Goal: Ask a question

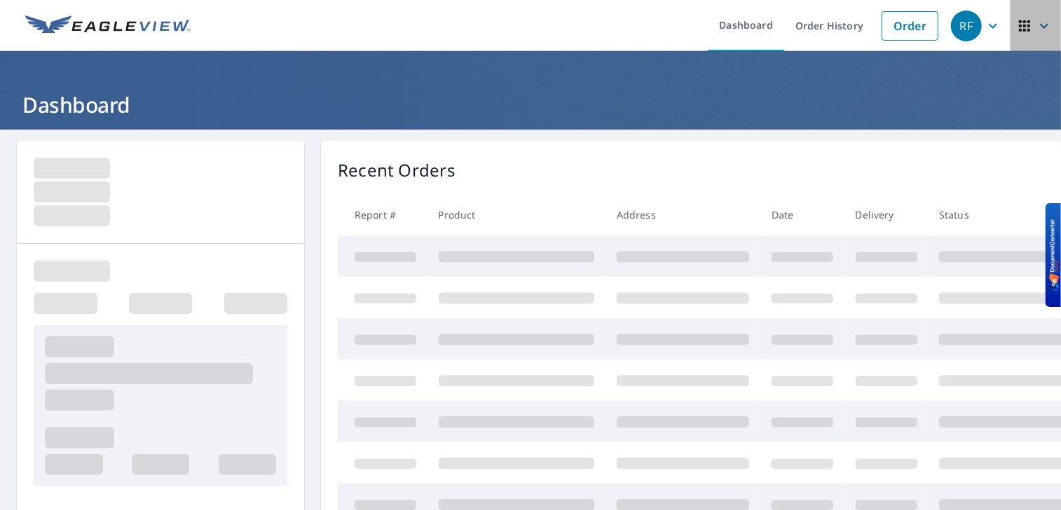
click at [1016, 30] on icon "button" at bounding box center [1024, 26] width 17 height 17
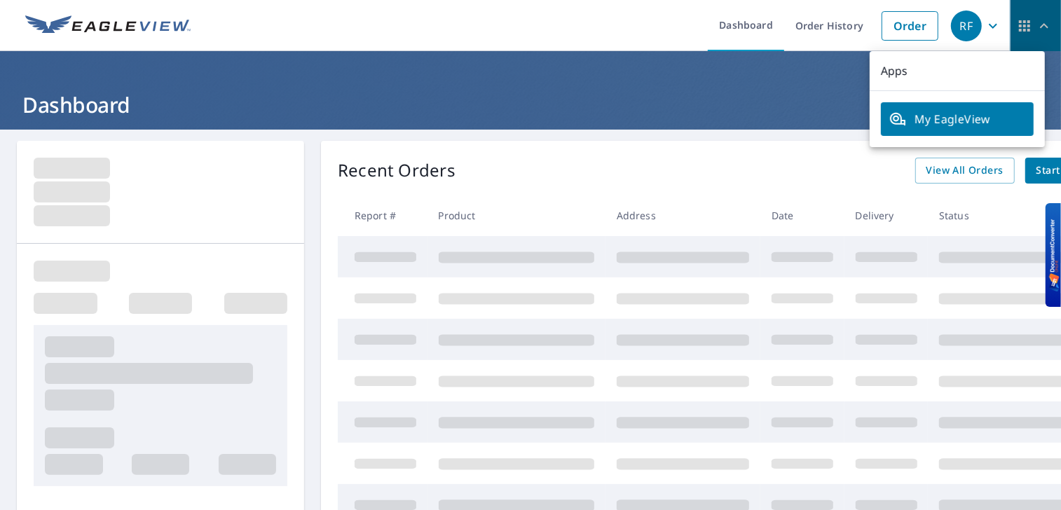
click at [1016, 30] on icon "button" at bounding box center [1024, 26] width 17 height 17
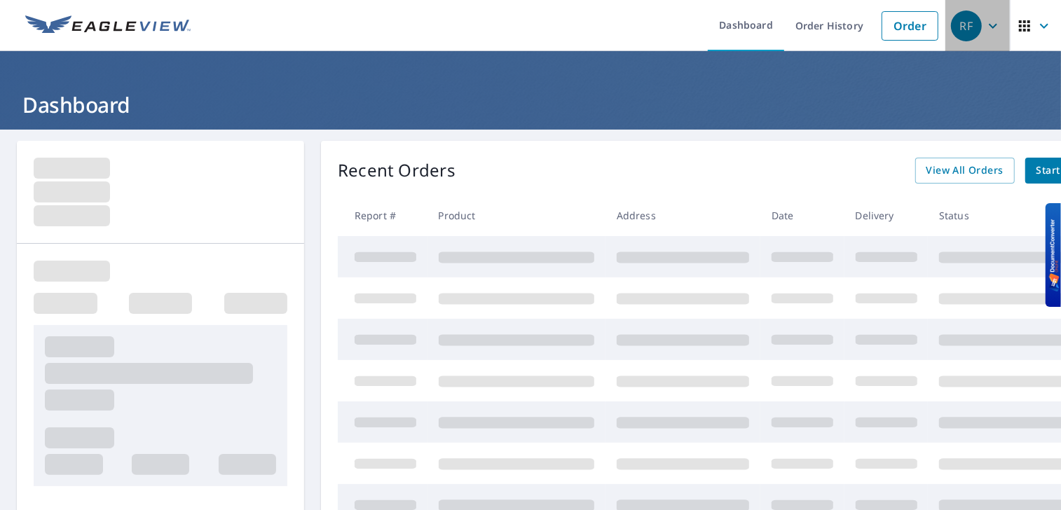
click at [987, 29] on icon "button" at bounding box center [992, 26] width 17 height 17
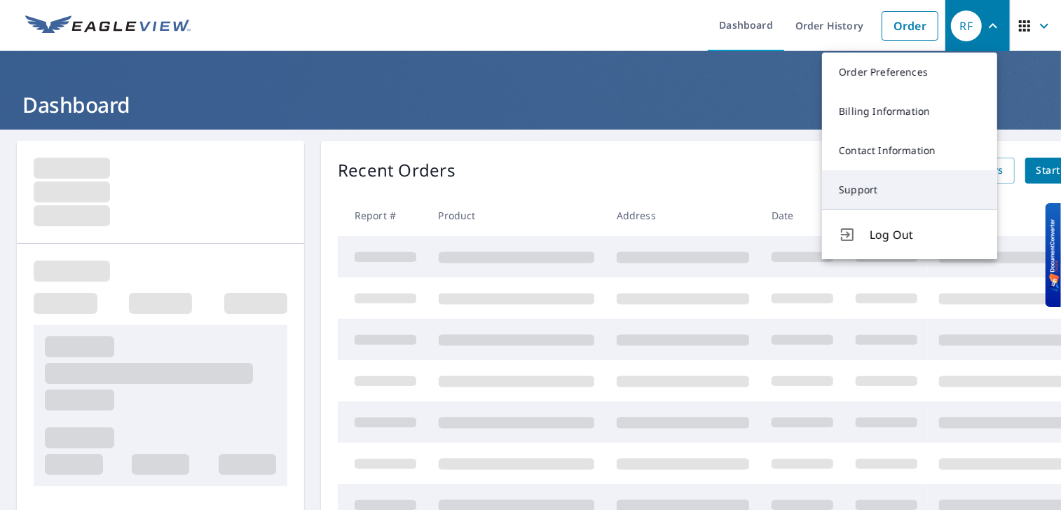
click at [864, 191] on link "Support" at bounding box center [909, 189] width 175 height 39
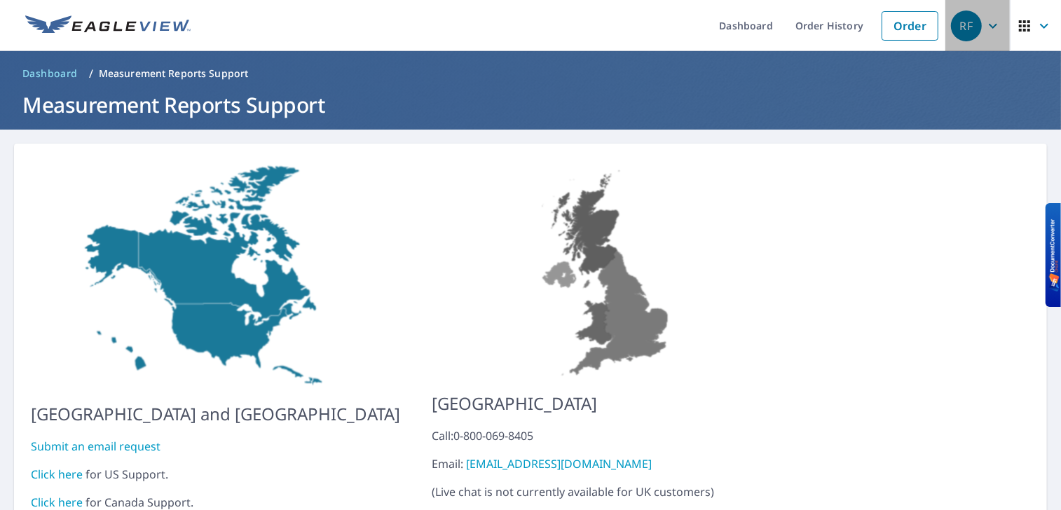
click at [988, 26] on icon "button" at bounding box center [992, 25] width 8 height 5
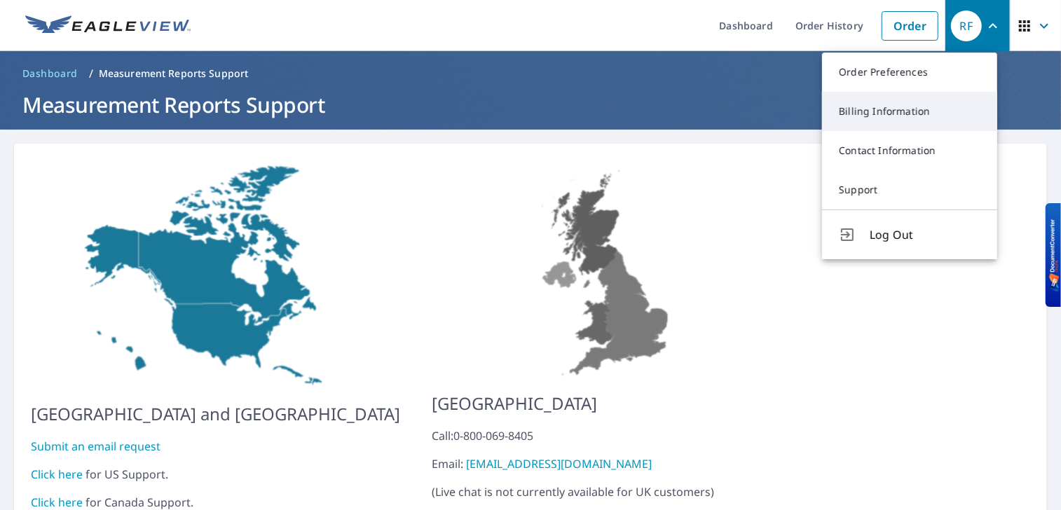
click at [890, 102] on link "Billing Information" at bounding box center [909, 111] width 175 height 39
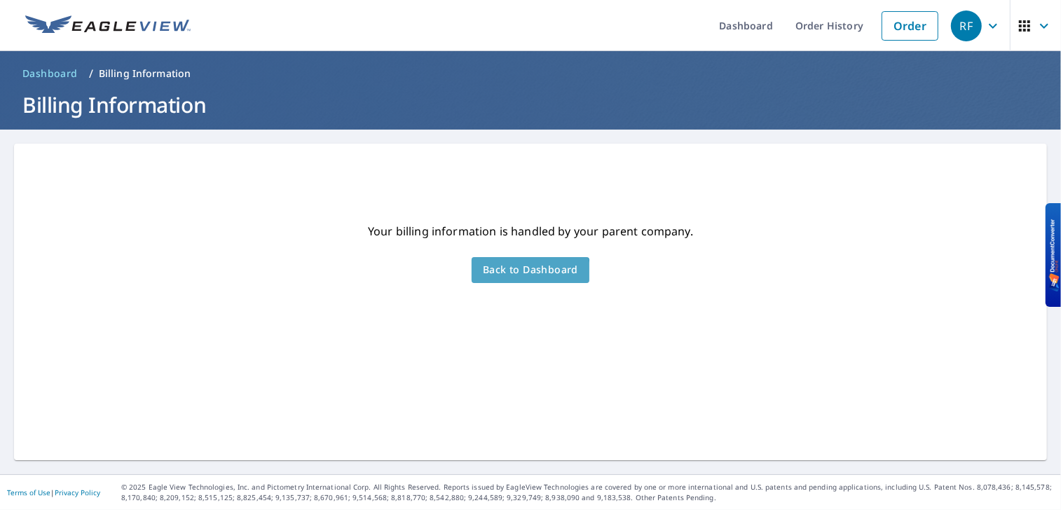
click at [519, 275] on span "Back to Dashboard" at bounding box center [530, 270] width 95 height 18
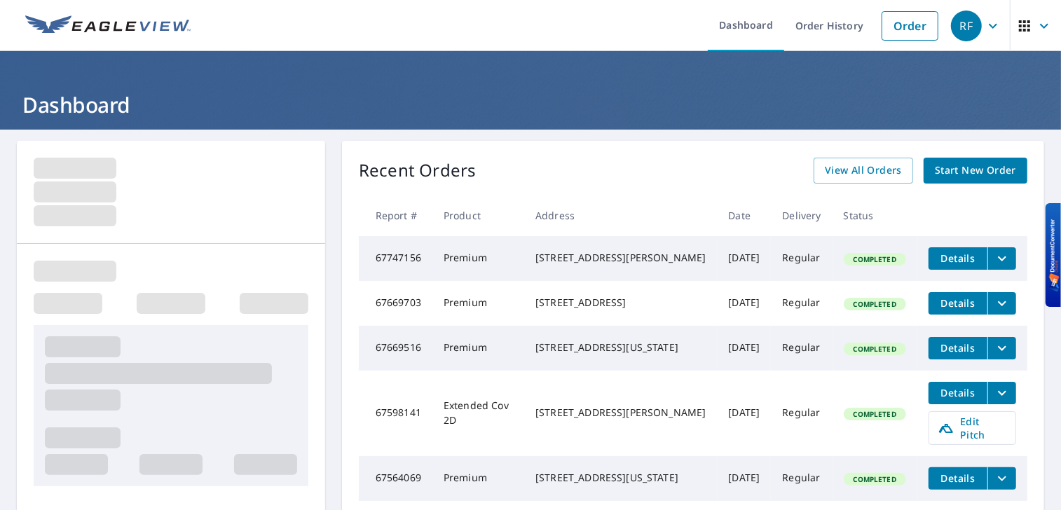
click at [984, 29] on icon "button" at bounding box center [992, 26] width 17 height 17
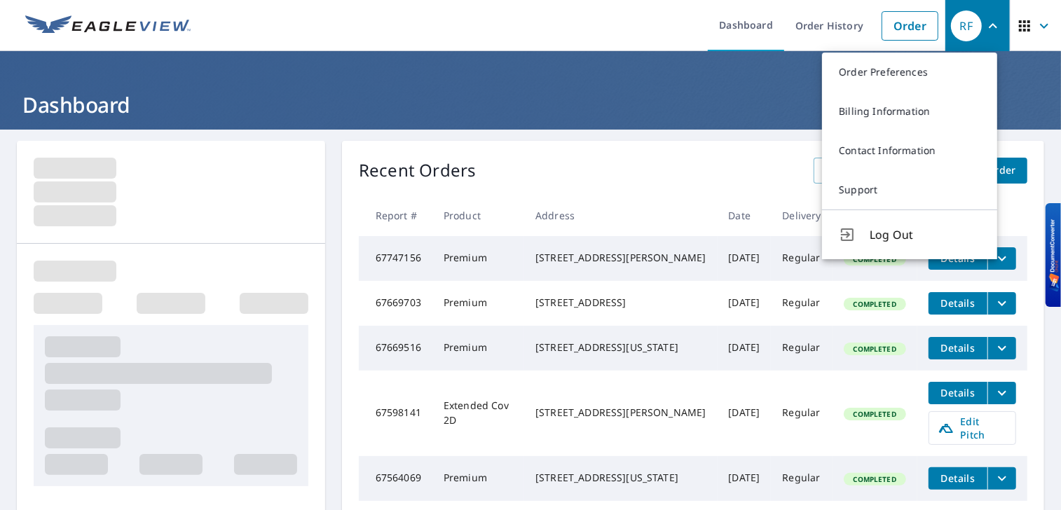
scroll to position [83, 0]
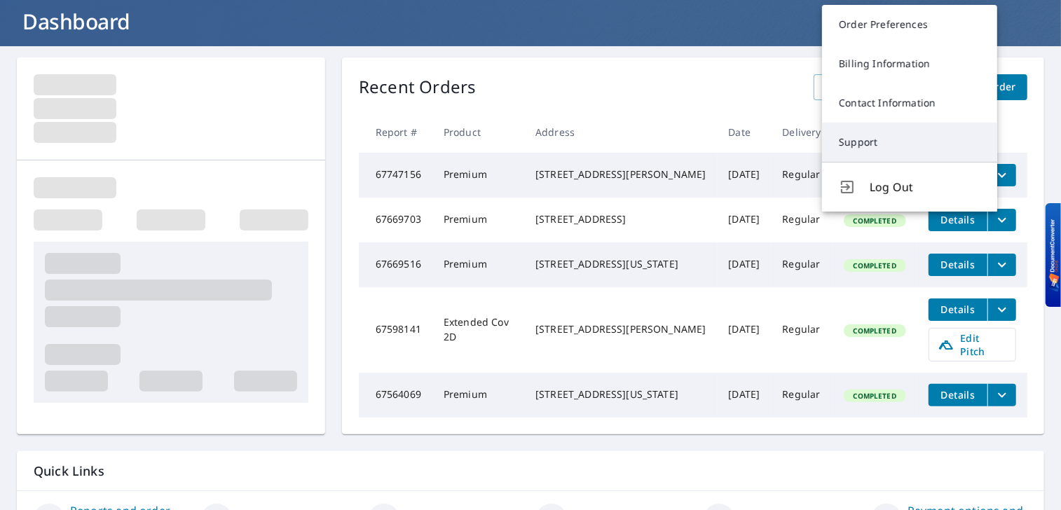
click at [857, 142] on link "Support" at bounding box center [909, 142] width 175 height 39
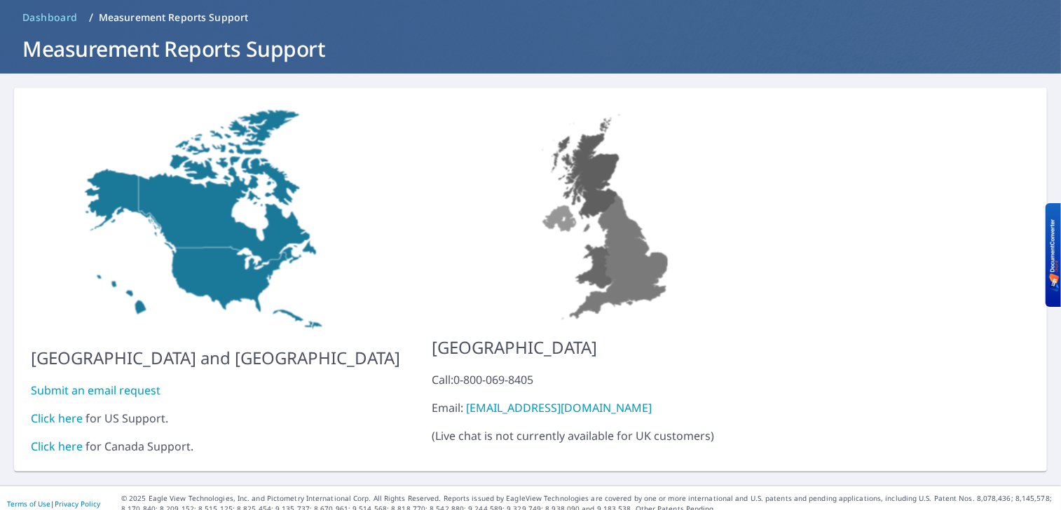
scroll to position [56, 0]
click at [93, 382] on link "Submit an email request" at bounding box center [96, 389] width 130 height 15
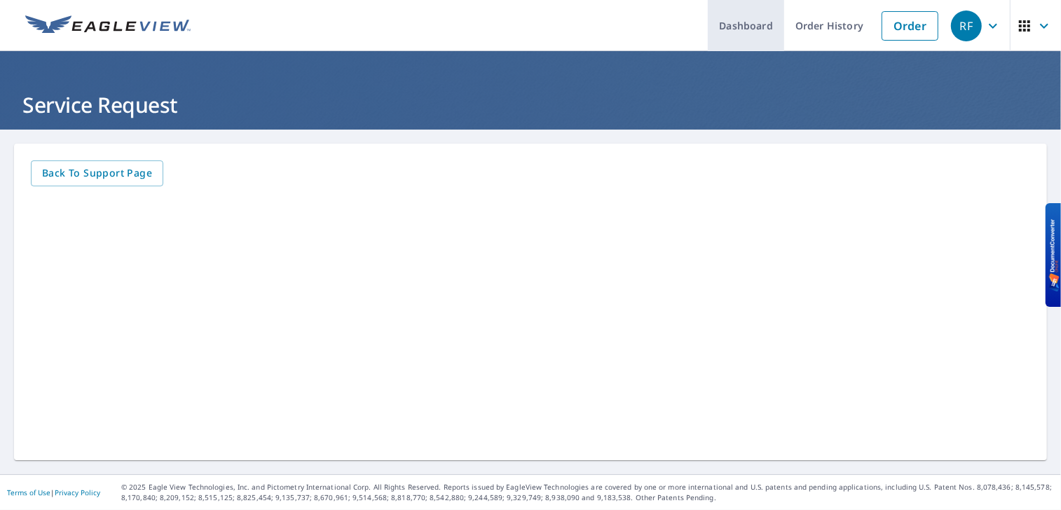
click at [740, 15] on link "Dashboard" at bounding box center [745, 25] width 76 height 51
